Goal: Complete application form

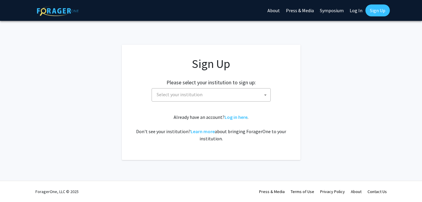
click at [233, 94] on span "Select your institution" at bounding box center [212, 94] width 116 height 12
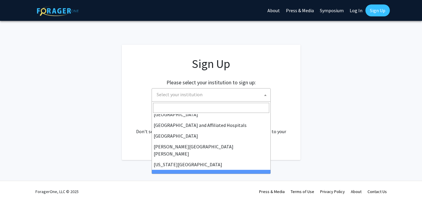
scroll to position [91, 0]
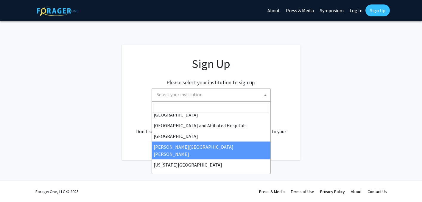
select select "1"
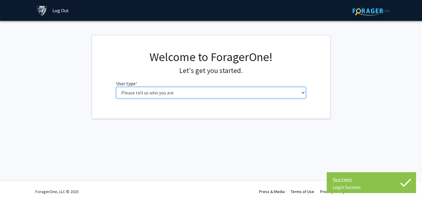
click at [231, 89] on select "Please tell us who you are Undergraduate Student Master's Student Doctoral Cand…" at bounding box center [211, 92] width 190 height 11
select select "2: masters"
click at [116, 87] on select "Please tell us who you are Undergraduate Student Master's Student Doctoral Cand…" at bounding box center [211, 92] width 190 height 11
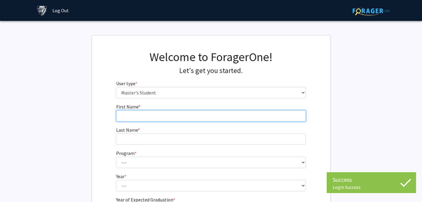
click at [234, 117] on input "First Name * required" at bounding box center [211, 115] width 190 height 11
type input "[PERSON_NAME]"
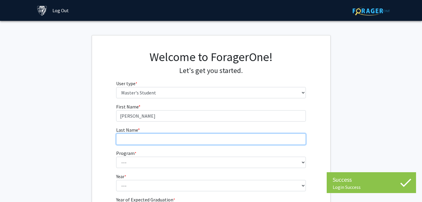
type input "[PERSON_NAME]"
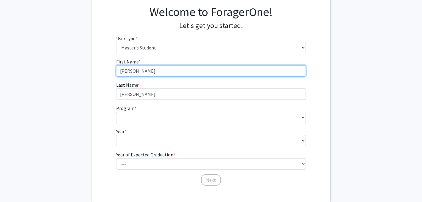
scroll to position [45, 0]
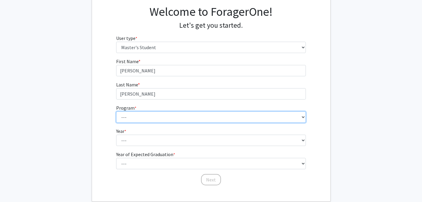
click at [198, 116] on select "--- Anatomy Education Applied and Computational Mathematics Applied Biomedical …" at bounding box center [211, 116] width 190 height 11
select select "46: 35"
click at [116, 111] on select "--- Anatomy Education Applied and Computational Mathematics Applied Biomedical …" at bounding box center [211, 116] width 190 height 11
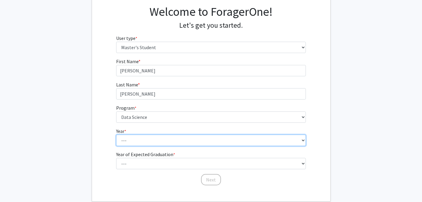
click at [168, 141] on select "--- First Year Second Year" at bounding box center [211, 140] width 190 height 11
select select "2: second_year"
click at [116, 135] on select "--- First Year Second Year" at bounding box center [211, 140] width 190 height 11
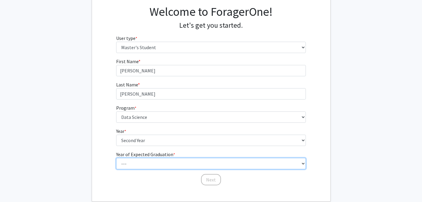
click at [172, 163] on select "--- 2025 2026 2027 2028 2029 2030 2031 2032 2033 2034" at bounding box center [211, 163] width 190 height 11
select select "2: 2026"
click at [116, 158] on select "--- 2025 2026 2027 2028 2029 2030 2031 2032 2033 2034" at bounding box center [211, 163] width 190 height 11
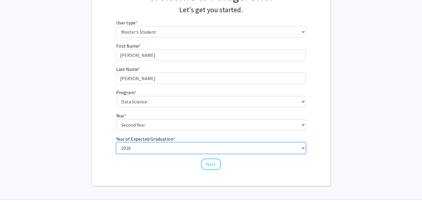
scroll to position [63, 0]
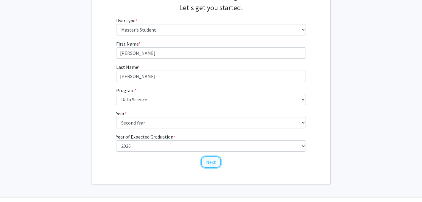
click at [213, 161] on button "Next" at bounding box center [211, 161] width 20 height 11
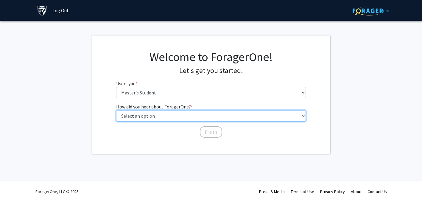
click at [190, 116] on select "Select an option Peer/student recommendation Faculty/staff recommendation Unive…" at bounding box center [211, 115] width 190 height 11
select select "3: university_website"
click at [116, 110] on select "Select an option Peer/student recommendation Faculty/staff recommendation Unive…" at bounding box center [211, 115] width 190 height 11
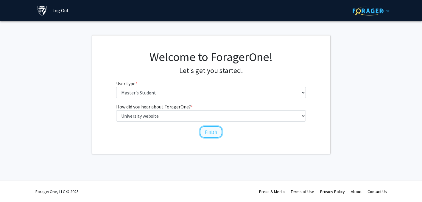
click at [208, 133] on button "Finish" at bounding box center [211, 131] width 22 height 11
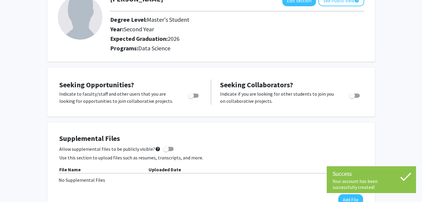
scroll to position [51, 0]
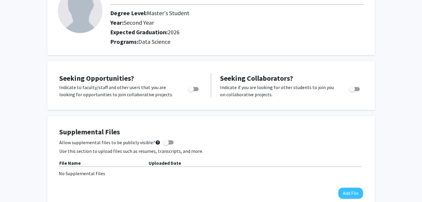
click at [190, 88] on span "Toggle" at bounding box center [191, 89] width 6 height 6
click at [191, 91] on input "Are you actively seeking opportunities?" at bounding box center [191, 91] width 0 height 0
checkbox input "true"
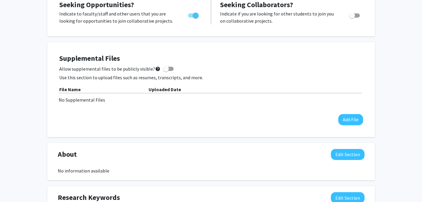
scroll to position [0, 0]
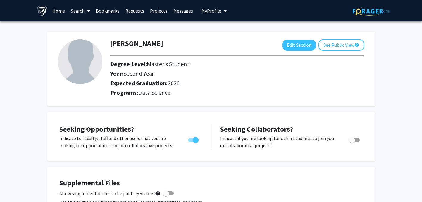
click at [62, 11] on link "Home" at bounding box center [58, 10] width 18 height 21
